Goal: Entertainment & Leisure: Consume media (video, audio)

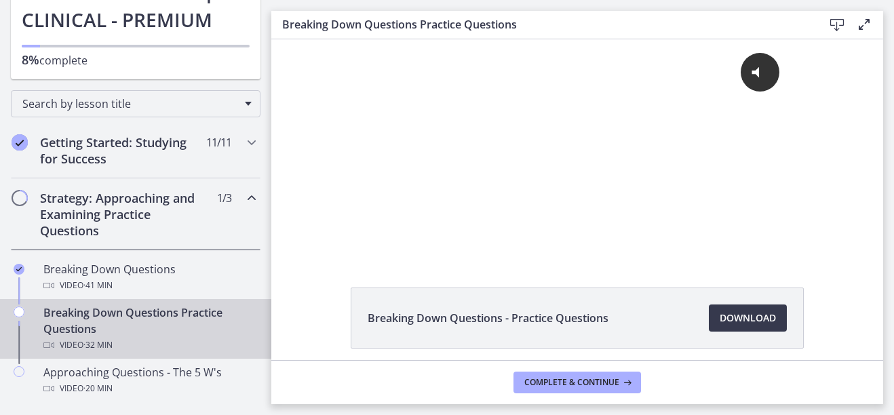
scroll to position [204, 0]
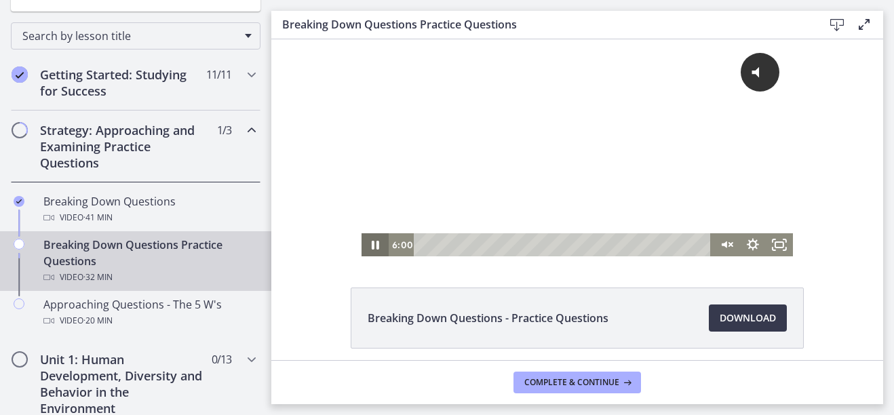
click at [370, 254] on icon "Pause" at bounding box center [375, 244] width 27 height 23
click at [668, 244] on rect "Fullscreen" at bounding box center [780, 244] width 8 height 5
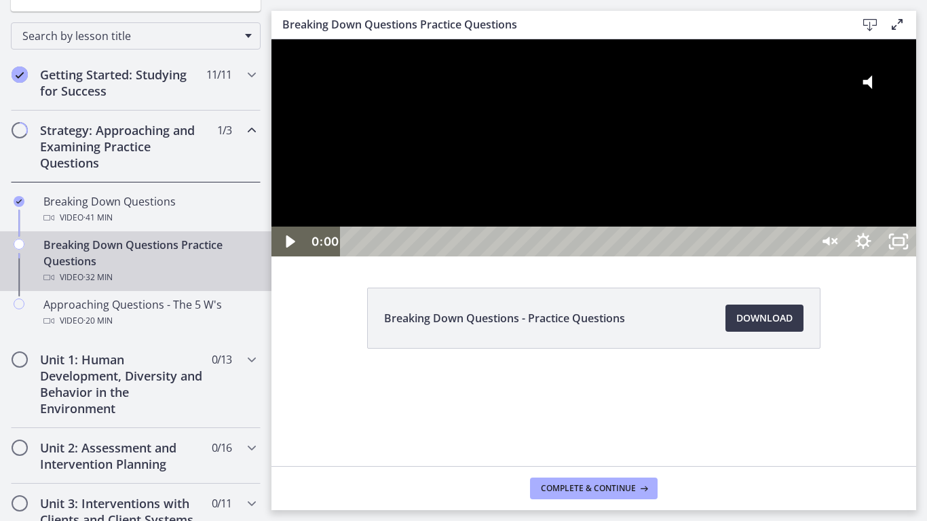
click at [321, 257] on div "0:00 0:00" at bounding box center [559, 242] width 504 height 30
click at [288, 249] on icon "Play Video" at bounding box center [291, 241] width 11 height 15
click at [668, 260] on icon "Unmute" at bounding box center [828, 242] width 42 height 36
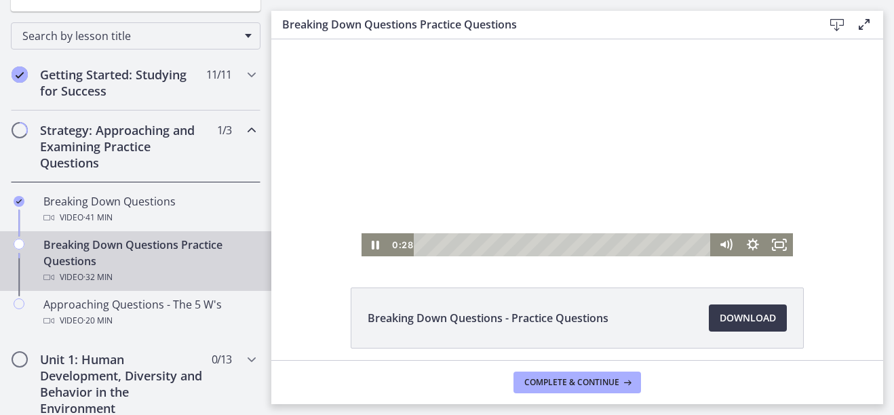
click at [668, 107] on div "Click for sound @keyframes VOLUME_SMALL_WAVE_FLASH { 0% { opacity: 0; } 33% { o…" at bounding box center [577, 147] width 612 height 217
click at [668, 242] on icon "Fullscreen" at bounding box center [780, 245] width 33 height 28
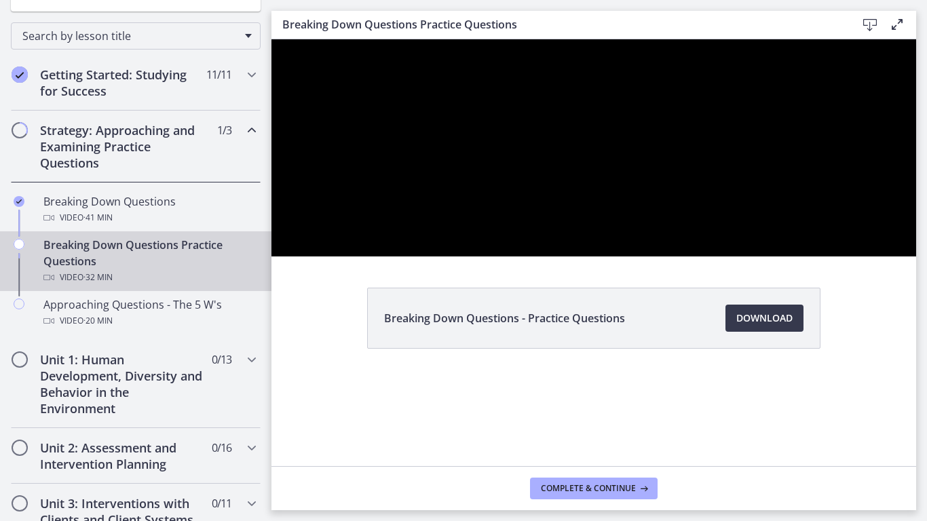
click at [668, 244] on div at bounding box center [593, 147] width 645 height 217
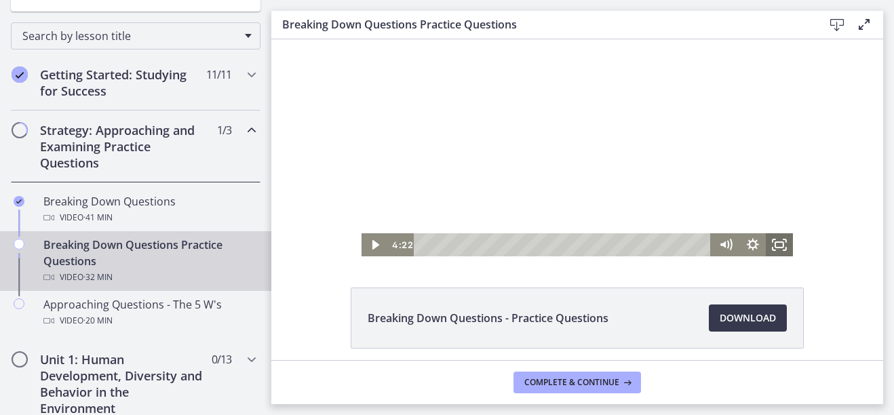
drag, startPoint x: 774, startPoint y: 242, endPoint x: 1048, endPoint y: 352, distance: 295.4
click at [668, 242] on icon "Fullscreen" at bounding box center [779, 244] width 27 height 23
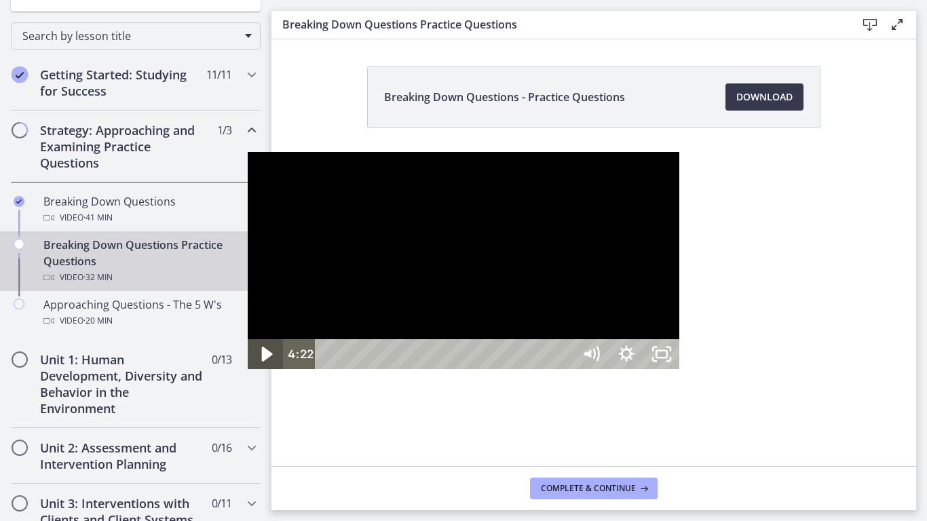
click at [246, 373] on icon "Play Video" at bounding box center [267, 355] width 42 height 36
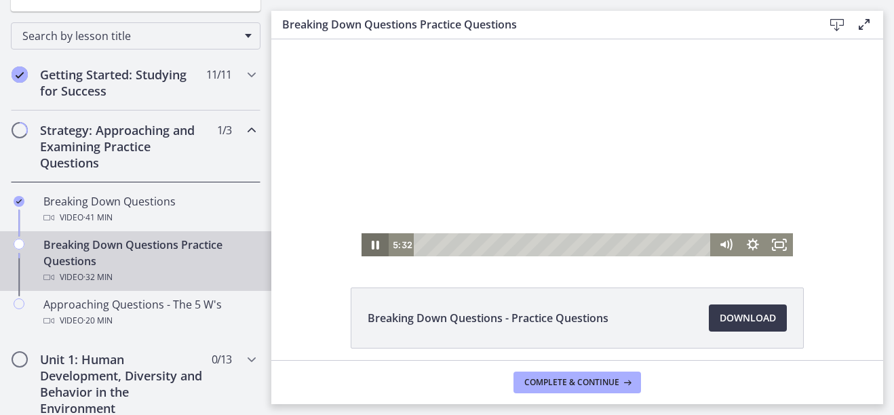
click at [373, 241] on icon "Pause" at bounding box center [375, 244] width 27 height 23
